Goal: Find specific page/section: Find specific page/section

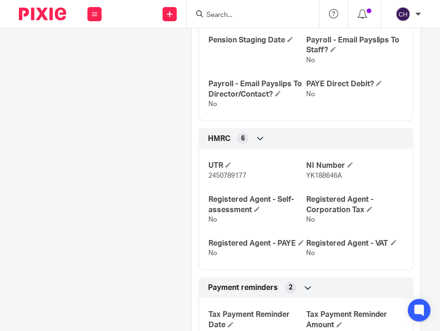
scroll to position [65, 0]
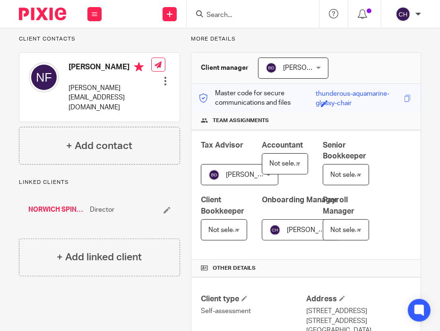
click at [42, 205] on link "NORWICH SPINAL HEALTH LIMITED" at bounding box center [56, 209] width 57 height 9
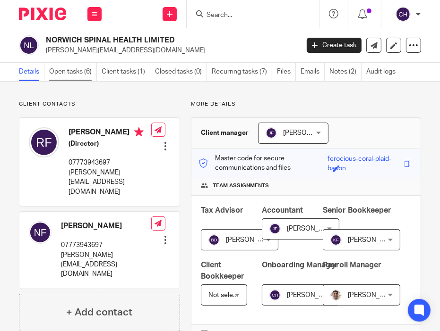
click at [61, 75] on link "Open tasks (6)" at bounding box center [73, 72] width 48 height 18
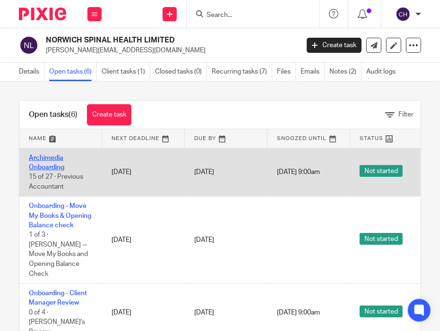
click at [41, 158] on link "Archimedia Onboarding" at bounding box center [46, 163] width 35 height 16
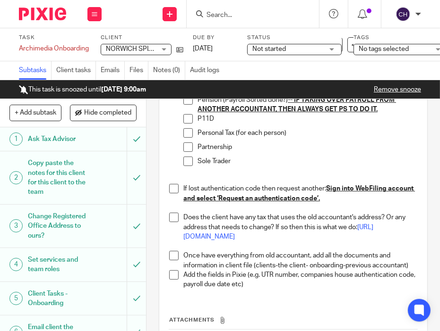
scroll to position [394, 0]
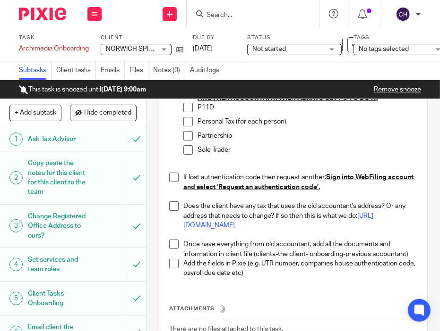
click at [170, 182] on span at bounding box center [173, 177] width 9 height 9
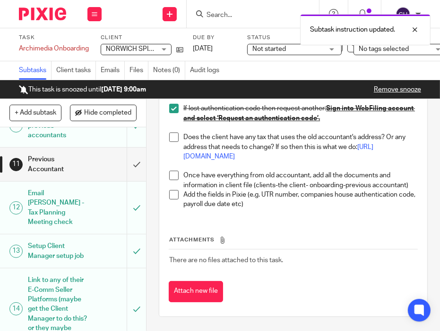
scroll to position [352, 0]
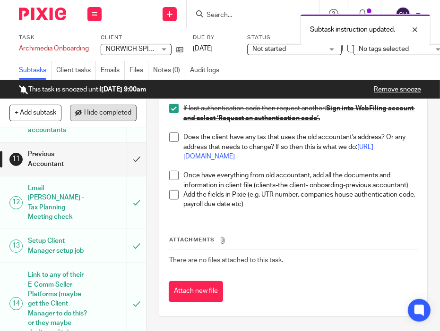
click at [111, 114] on span "Hide completed" at bounding box center [107, 114] width 47 height 8
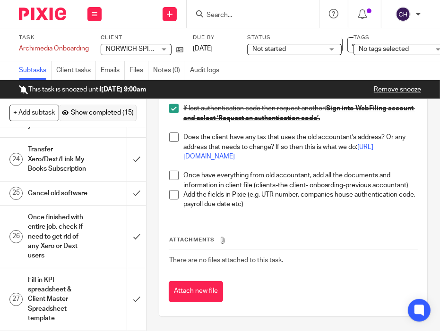
scroll to position [0, 0]
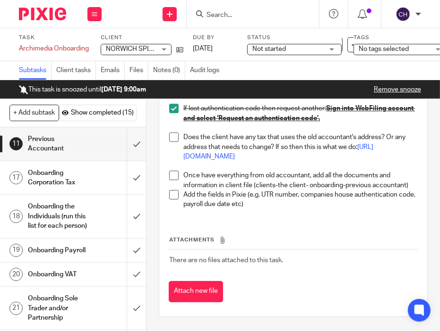
click at [85, 170] on div "Onboarding Corporation Tax" at bounding box center [73, 178] width 90 height 24
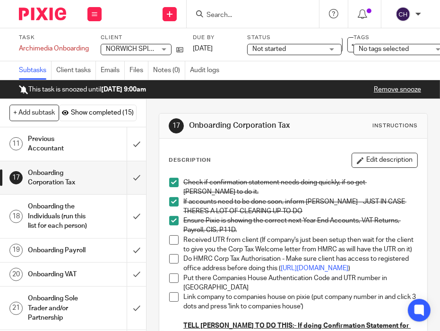
click at [174, 240] on span at bounding box center [173, 240] width 9 height 9
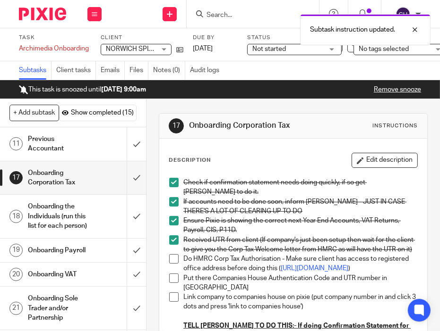
click at [171, 264] on span at bounding box center [173, 258] width 9 height 9
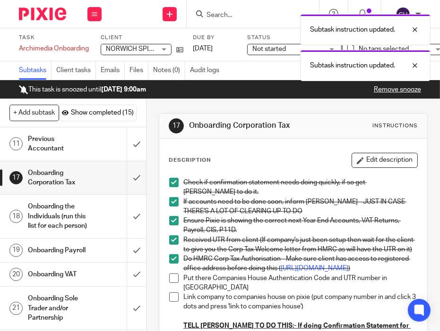
click at [169, 283] on span at bounding box center [173, 278] width 9 height 9
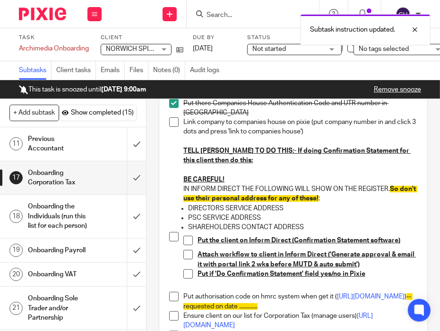
scroll to position [177, 0]
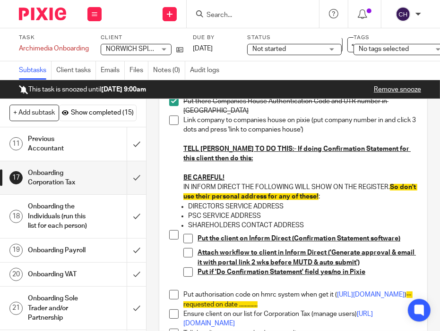
click at [246, 173] on p at bounding box center [300, 168] width 234 height 9
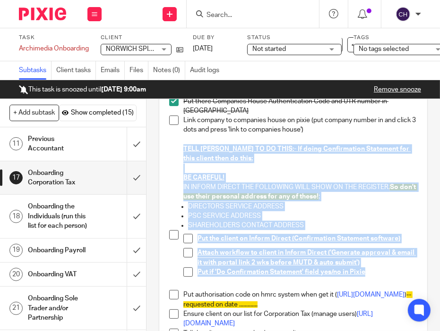
drag, startPoint x: 370, startPoint y: 297, endPoint x: 177, endPoint y: 169, distance: 232.0
click at [177, 169] on div "Check if confirmation statement needs doing quickly, if so get Barbara to do it…" at bounding box center [292, 283] width 257 height 575
copy div "TELL CHRIS TO DO THIS:- If doing Confirmation Statement for this client then do…"
click at [155, 179] on div "17 Onboarding Corporation Tax Instructions Description Edit description Check i…" at bounding box center [292, 215] width 293 height 232
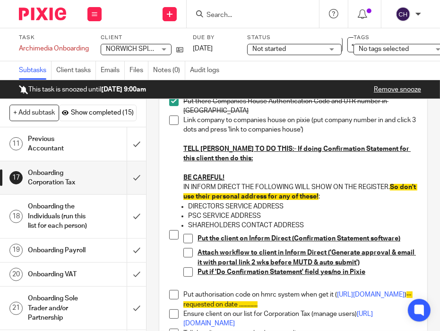
click at [171, 125] on span at bounding box center [173, 120] width 9 height 9
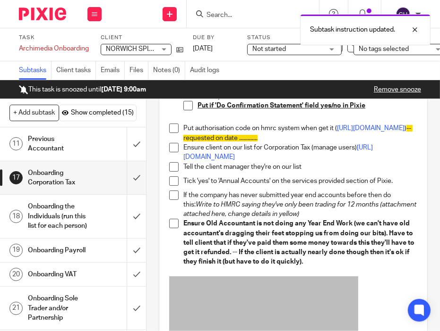
scroll to position [353, 0]
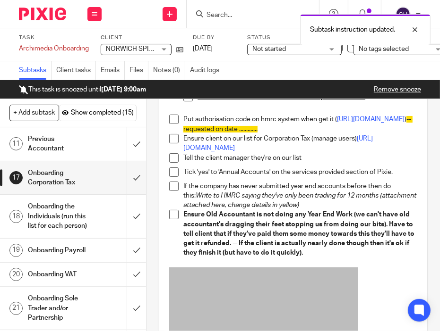
click at [78, 223] on h1 "Onboarding the Individuals (run this list for each person)" at bounding box center [57, 217] width 59 height 34
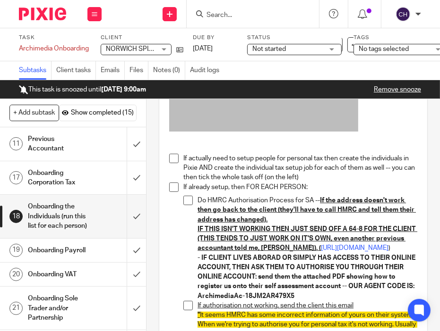
scroll to position [194, 0]
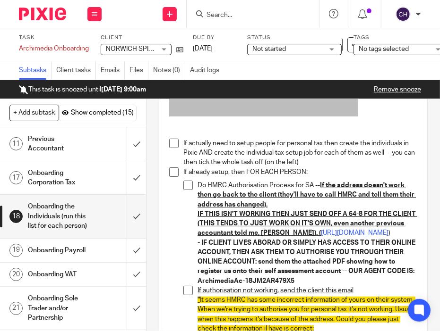
click at [169, 144] on span at bounding box center [173, 143] width 9 height 9
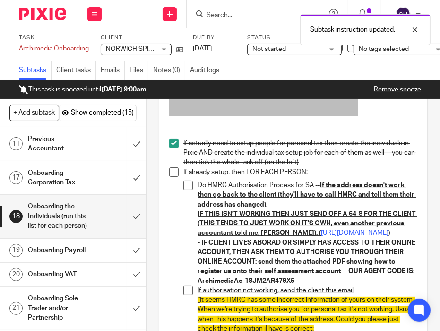
click at [169, 169] on span at bounding box center [173, 172] width 9 height 9
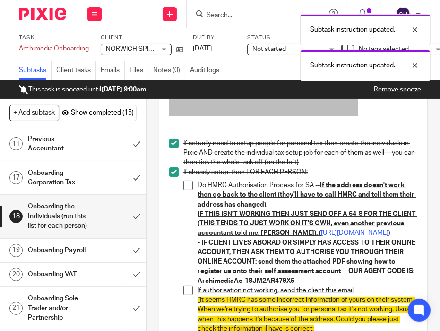
click at [185, 185] on span at bounding box center [187, 185] width 9 height 9
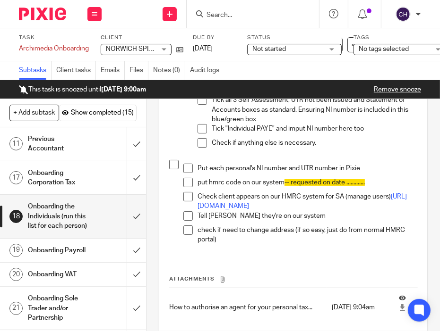
scroll to position [672, 0]
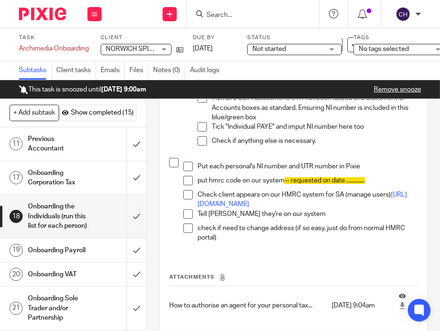
click at [187, 171] on span at bounding box center [187, 166] width 9 height 9
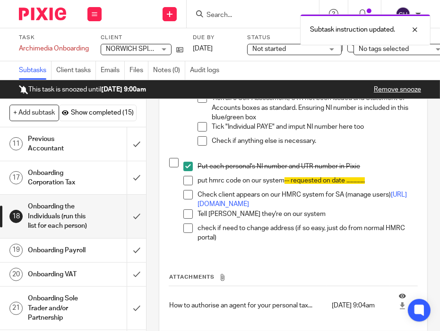
click at [74, 258] on h1 "Onboarding Payroll" at bounding box center [57, 251] width 59 height 14
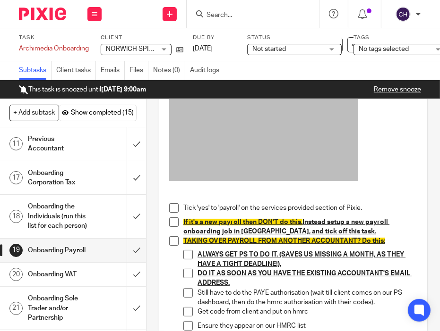
scroll to position [127, 0]
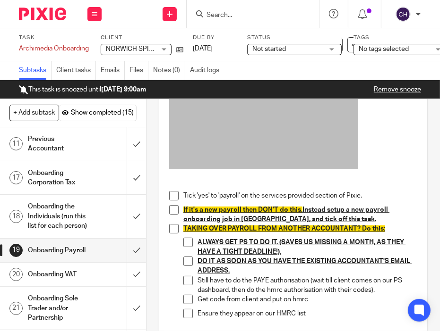
click at [173, 196] on span at bounding box center [173, 195] width 9 height 9
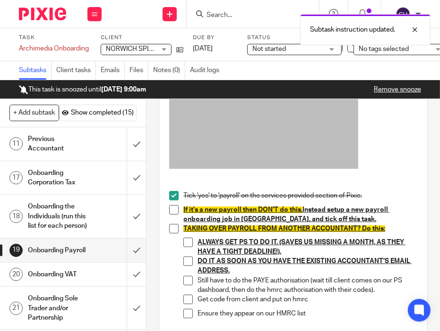
click at [171, 206] on span at bounding box center [173, 209] width 9 height 9
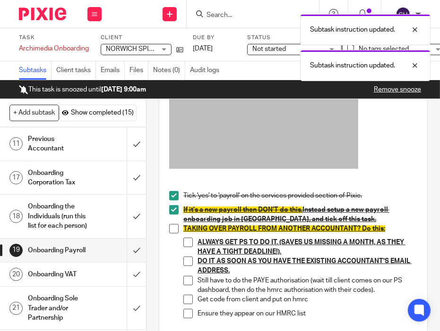
click at [170, 233] on span at bounding box center [173, 228] width 9 height 9
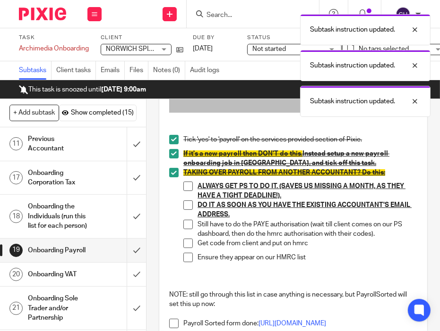
scroll to position [192, 0]
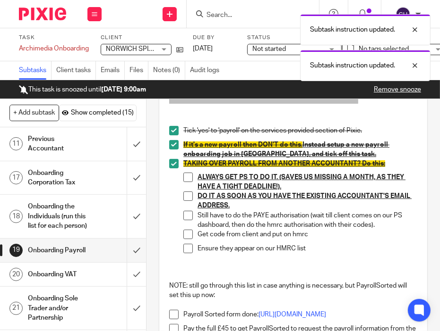
click at [185, 214] on span at bounding box center [187, 215] width 9 height 9
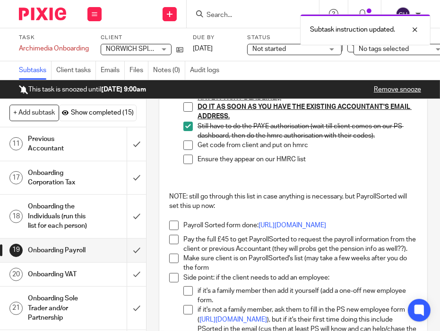
scroll to position [313, 0]
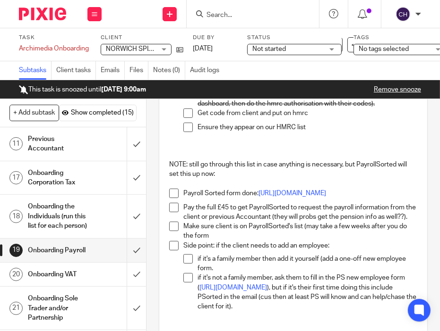
click at [169, 189] on span at bounding box center [173, 193] width 9 height 9
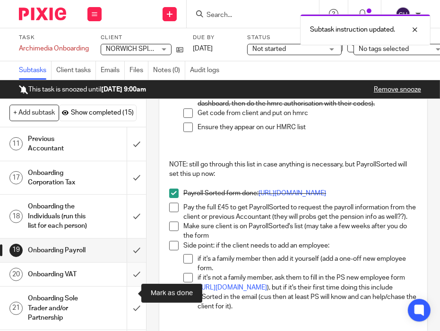
click at [126, 287] on input "submit" at bounding box center [73, 275] width 146 height 24
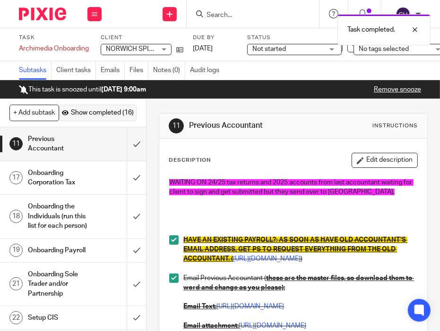
click at [95, 108] on button "Show completed (16)" at bounding box center [98, 113] width 78 height 16
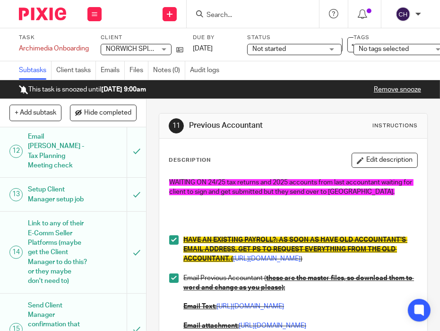
scroll to position [324, 0]
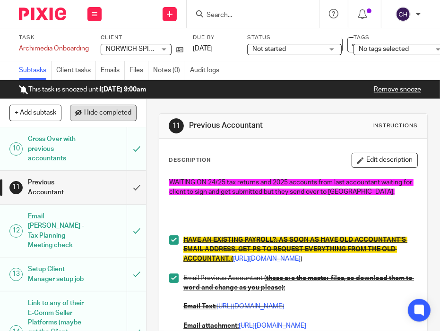
click at [111, 113] on span "Hide completed" at bounding box center [107, 114] width 47 height 8
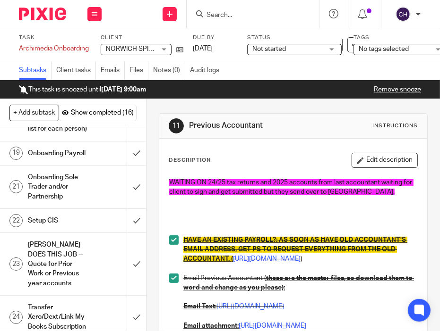
scroll to position [110, 0]
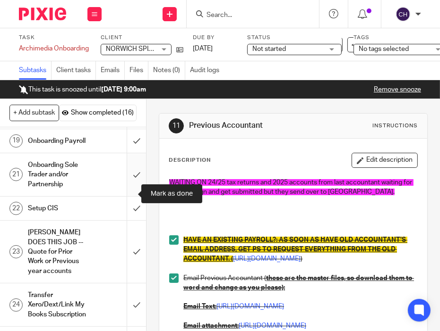
click at [125, 189] on input "submit" at bounding box center [73, 174] width 146 height 43
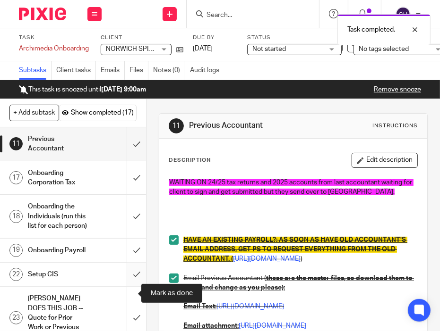
click at [124, 287] on input "submit" at bounding box center [73, 275] width 146 height 24
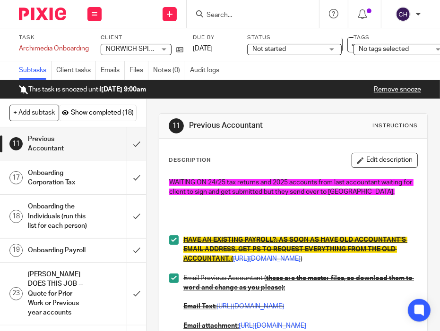
click at [218, 136] on div "11 Previous Accountant Instructions" at bounding box center [293, 126] width 268 height 25
click at [36, 10] on img at bounding box center [42, 14] width 47 height 13
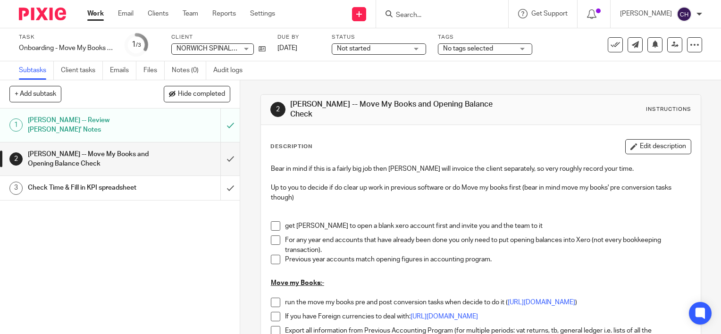
click at [49, 15] on img at bounding box center [42, 14] width 47 height 13
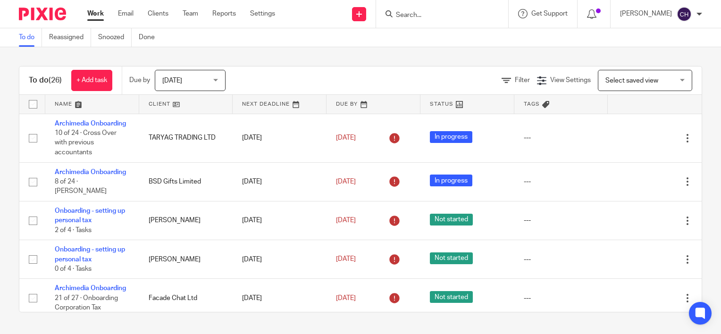
click at [430, 11] on input "Search" at bounding box center [437, 15] width 85 height 8
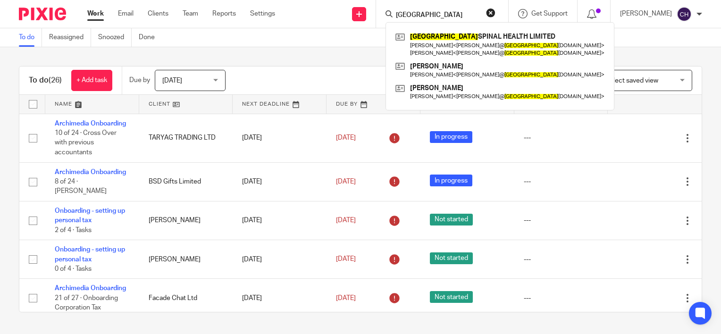
type input "norwich"
click at [283, 73] on div "Filter View Settings View Settings Manage saved views Select saved view Select …" at bounding box center [472, 80] width 460 height 21
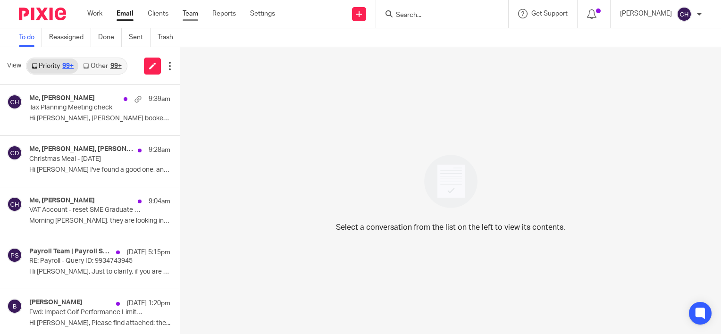
click at [192, 14] on link "Team" at bounding box center [191, 13] width 16 height 9
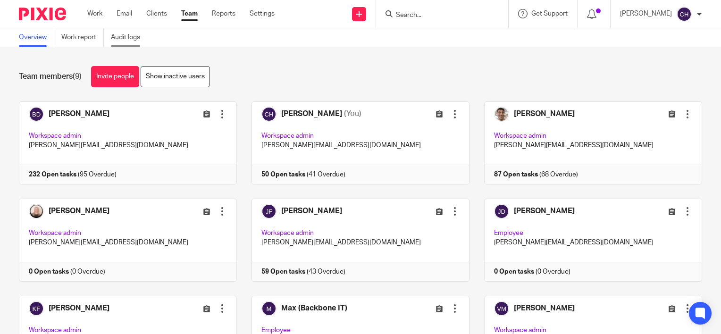
click at [131, 32] on link "Audit logs" at bounding box center [129, 37] width 36 height 18
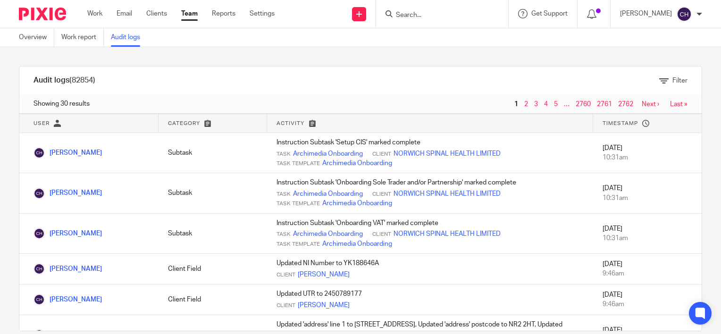
click at [283, 80] on div "Filter" at bounding box center [326, 81] width 721 height 10
click at [389, 47] on div "Audit logs (82854) Filter Filter Audit Logs Only show logs matching all of thes…" at bounding box center [360, 190] width 721 height 287
click at [51, 15] on img at bounding box center [42, 14] width 47 height 13
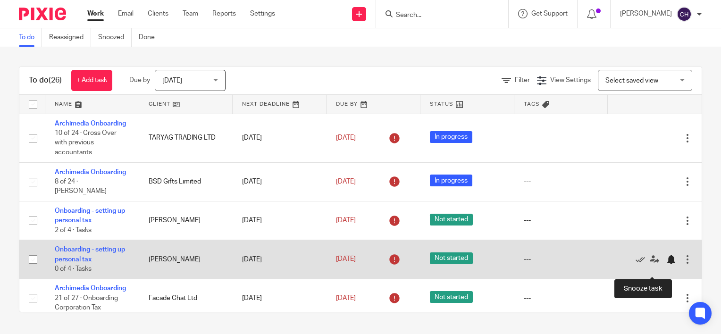
click at [667, 264] on div at bounding box center [671, 259] width 9 height 9
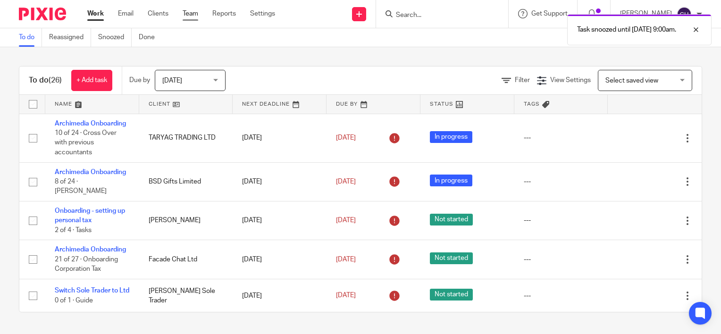
click at [190, 18] on link "Team" at bounding box center [191, 13] width 16 height 9
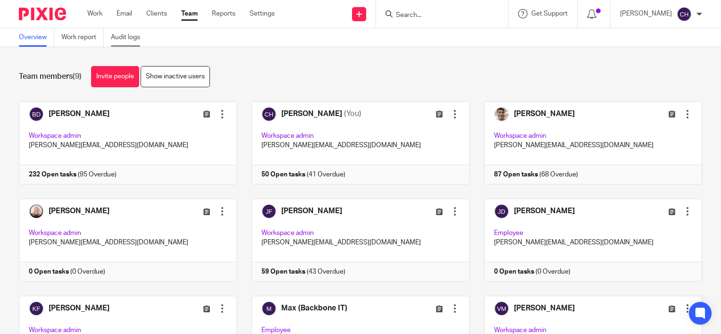
click at [129, 40] on link "Audit logs" at bounding box center [129, 37] width 36 height 18
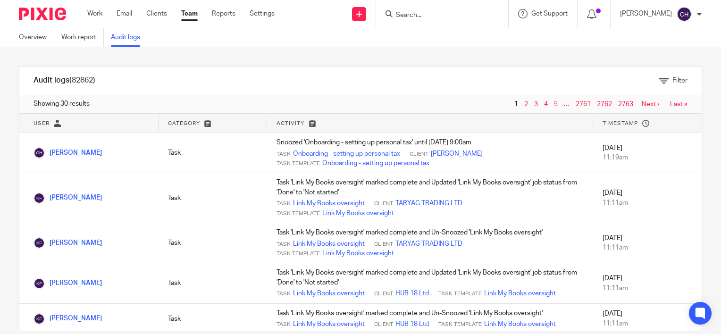
click at [153, 76] on div "Filter" at bounding box center [326, 81] width 721 height 10
click at [621, 53] on div "Audit logs (82862) Filter Filter Audit Logs Only show logs matching all of thes…" at bounding box center [360, 190] width 721 height 287
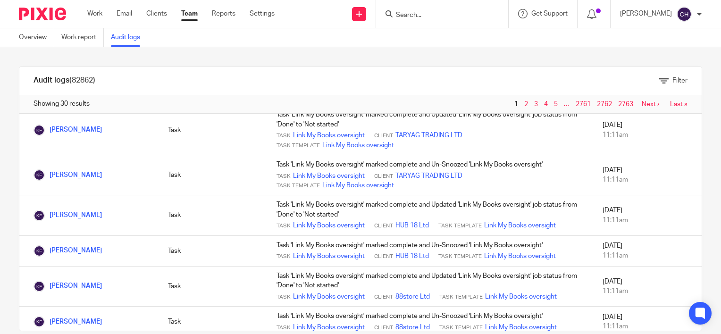
scroll to position [100, 0]
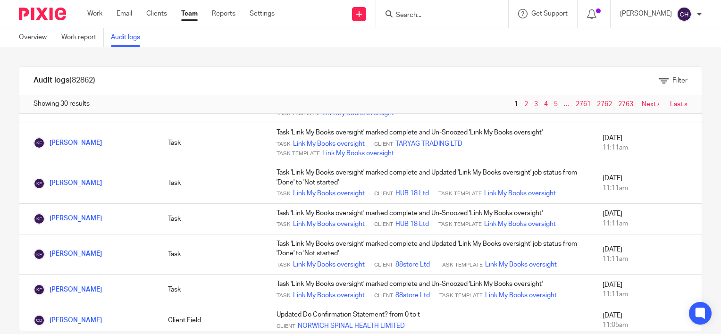
click at [699, 133] on div "Audit logs (82862) Filter Filter Audit Logs Only show logs matching all of thes…" at bounding box center [360, 190] width 721 height 287
